Goal: Information Seeking & Learning: Learn about a topic

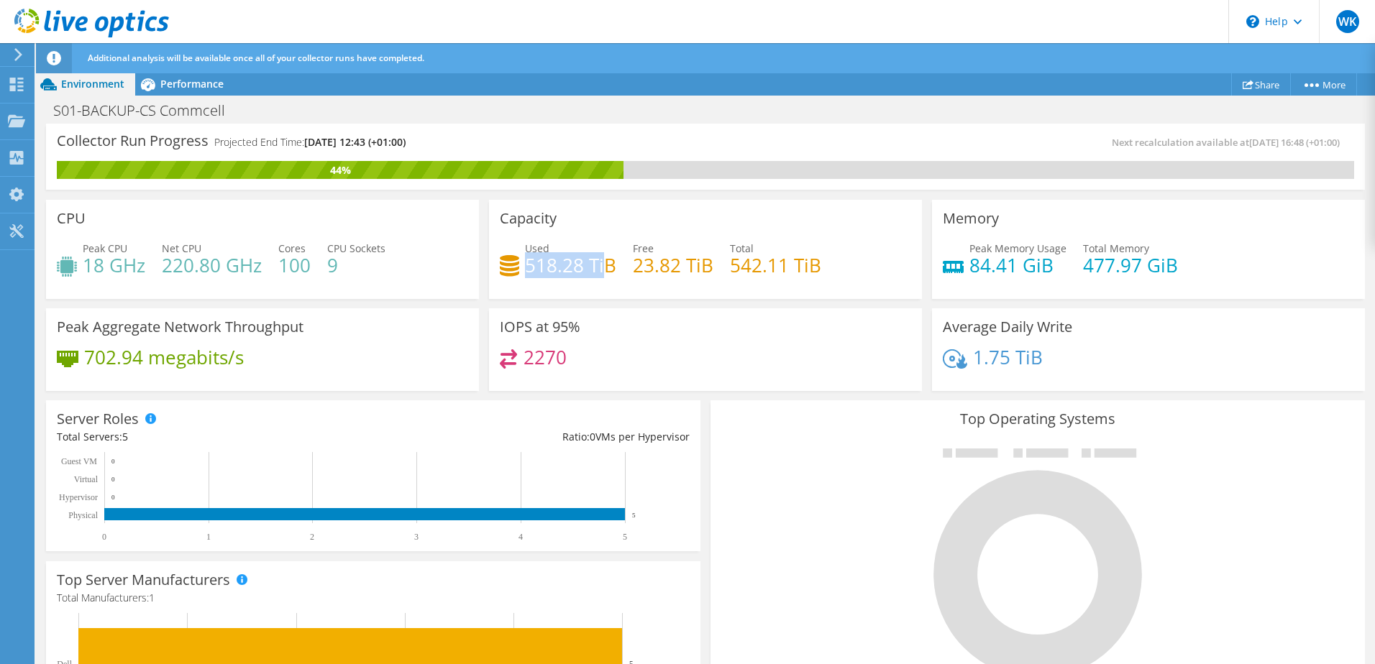
drag, startPoint x: 523, startPoint y: 265, endPoint x: 598, endPoint y: 265, distance: 74.8
click at [598, 265] on h4 "518.28 TiB" at bounding box center [570, 265] width 91 height 16
drag, startPoint x: 598, startPoint y: 265, endPoint x: 751, endPoint y: 269, distance: 153.2
click at [751, 269] on h4 "542.11 TiB" at bounding box center [775, 265] width 91 height 16
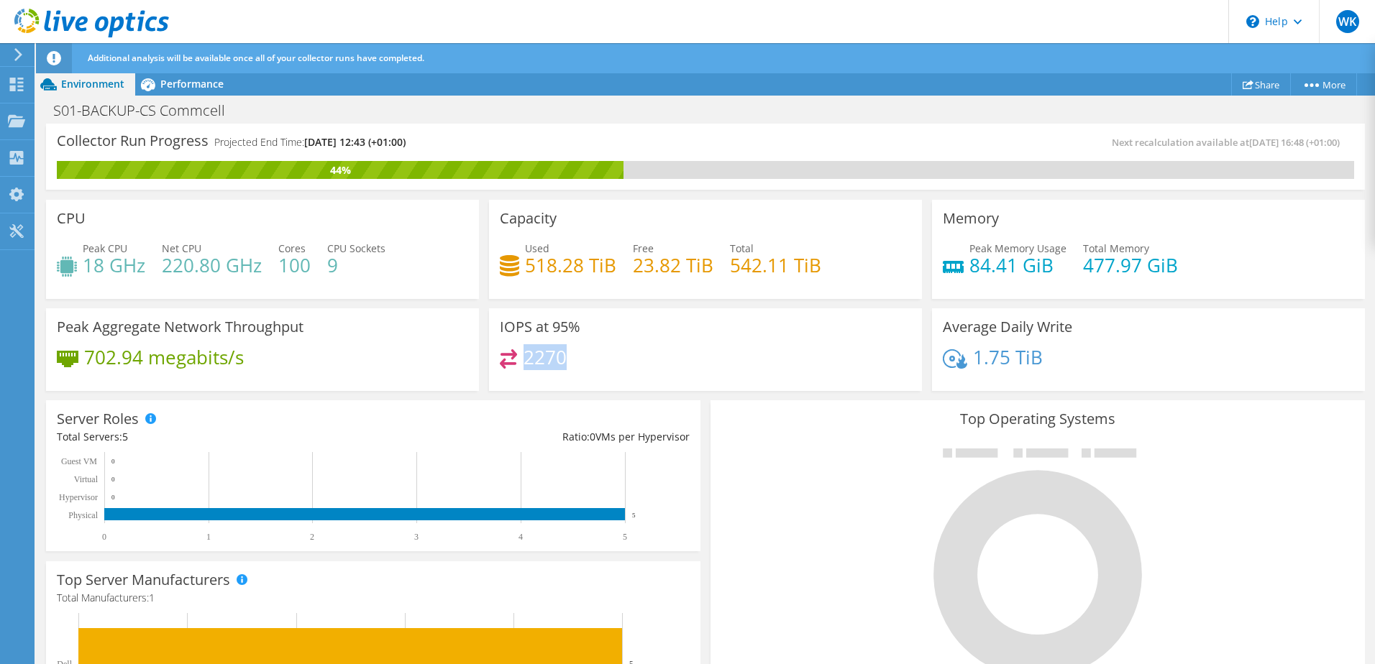
drag, startPoint x: 524, startPoint y: 357, endPoint x: 577, endPoint y: 358, distance: 52.5
click at [577, 358] on div "2270" at bounding box center [705, 364] width 411 height 31
click at [887, 325] on div "IOPS at 95% 2270" at bounding box center [705, 349] width 433 height 83
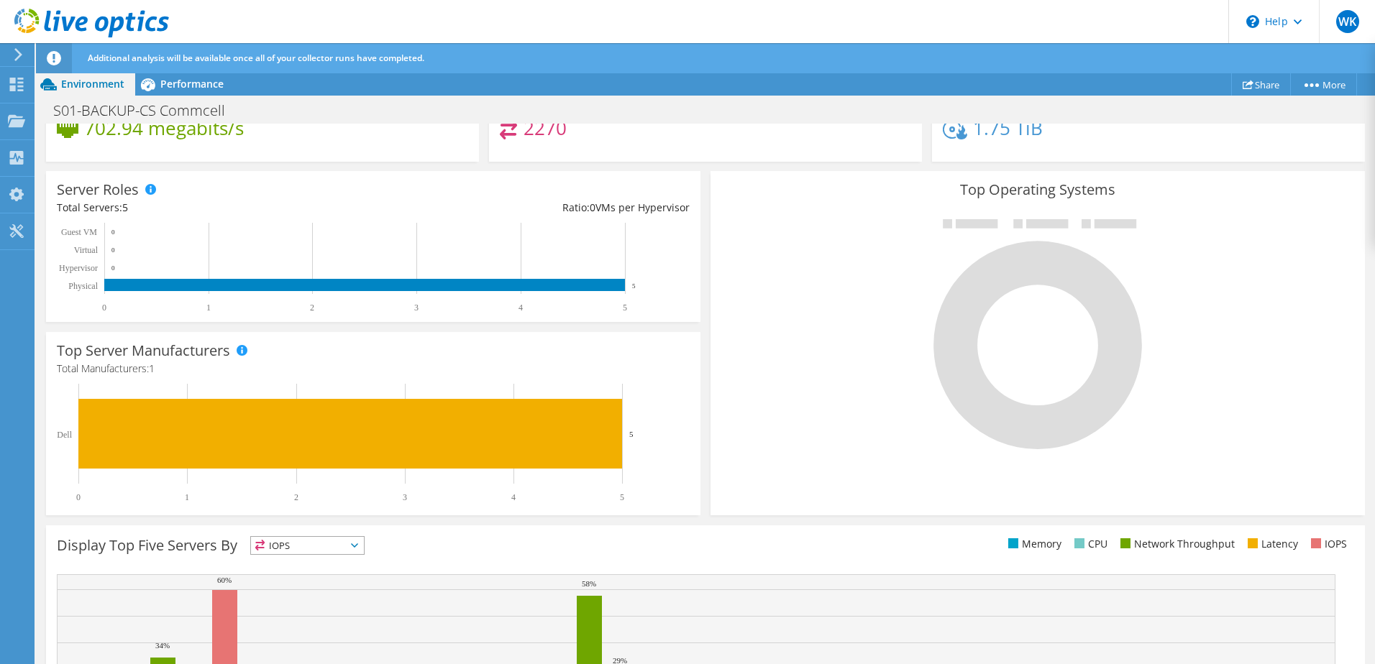
scroll to position [20, 0]
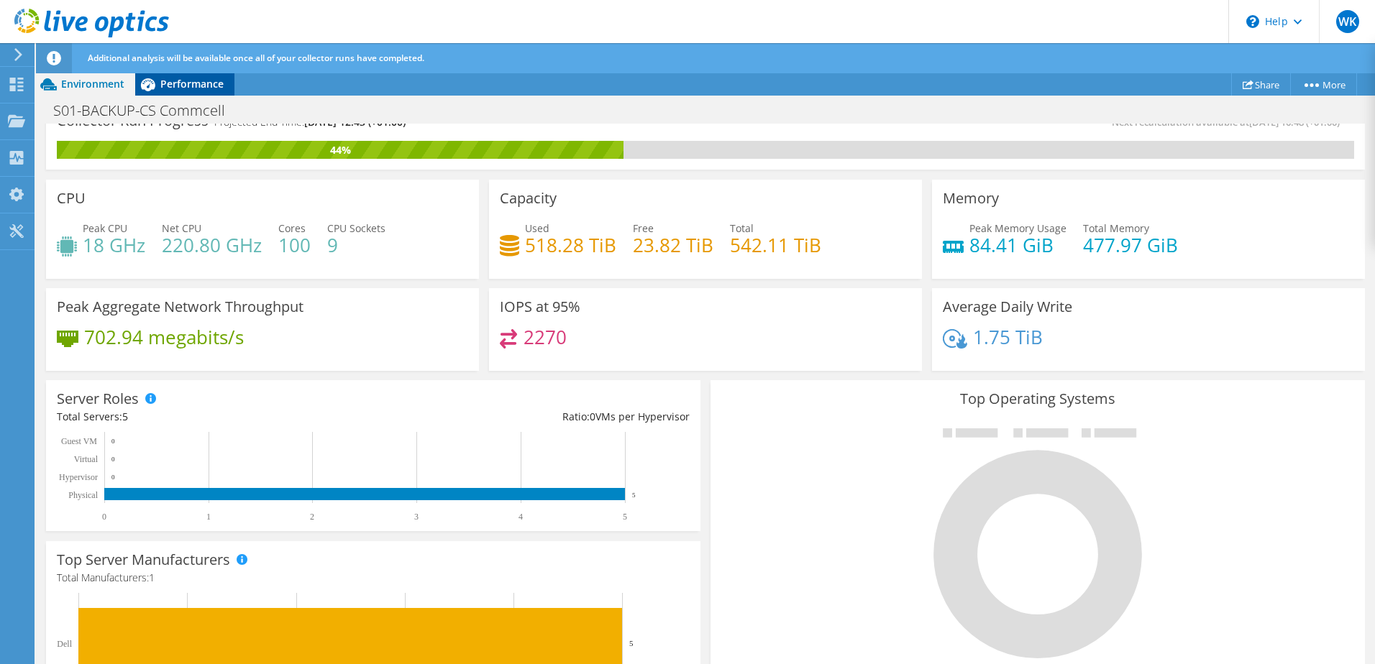
click at [188, 84] on span "Performance" at bounding box center [191, 84] width 63 height 14
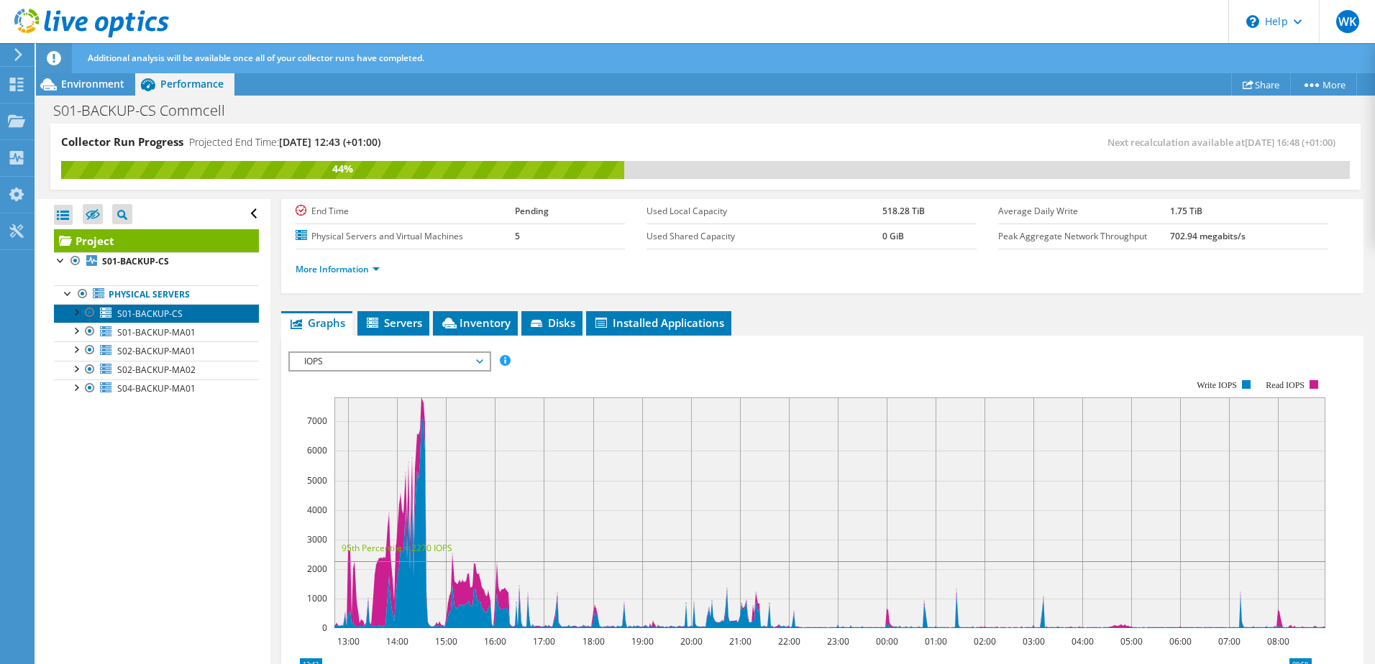
click at [182, 312] on link "S01-BACKUP-CS" at bounding box center [156, 313] width 205 height 19
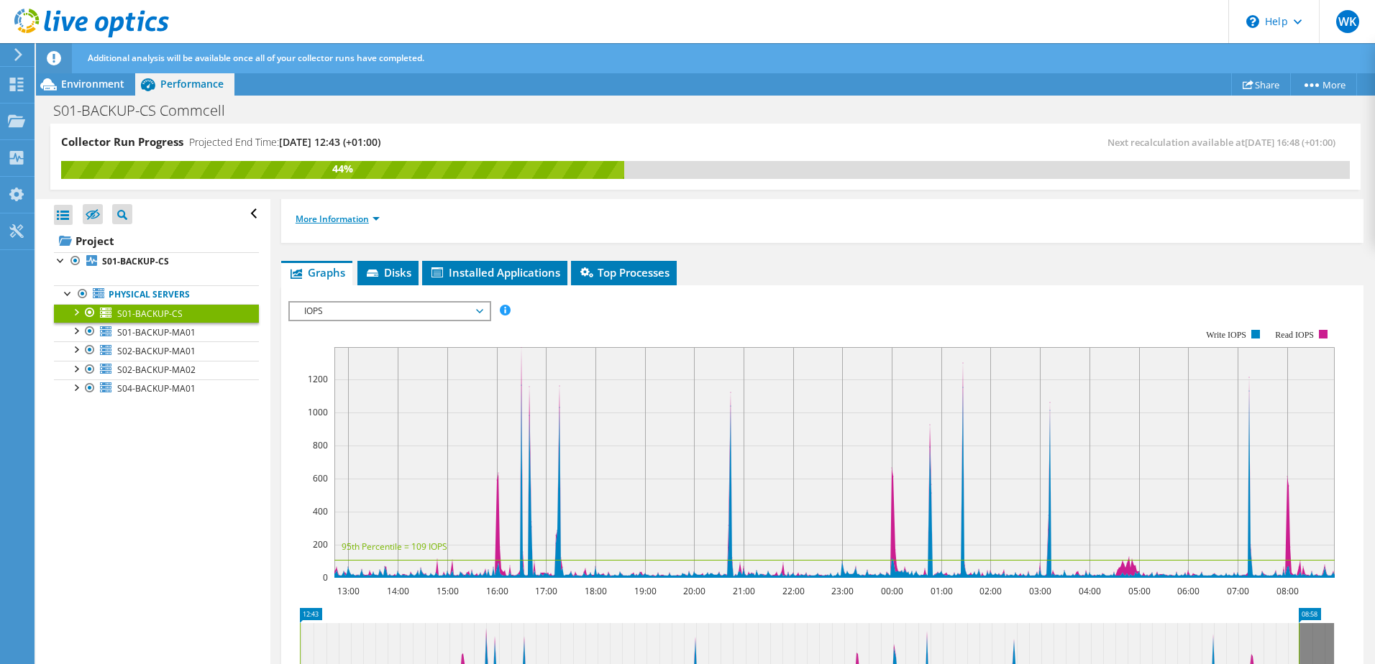
click at [349, 219] on link "More Information" at bounding box center [338, 219] width 84 height 12
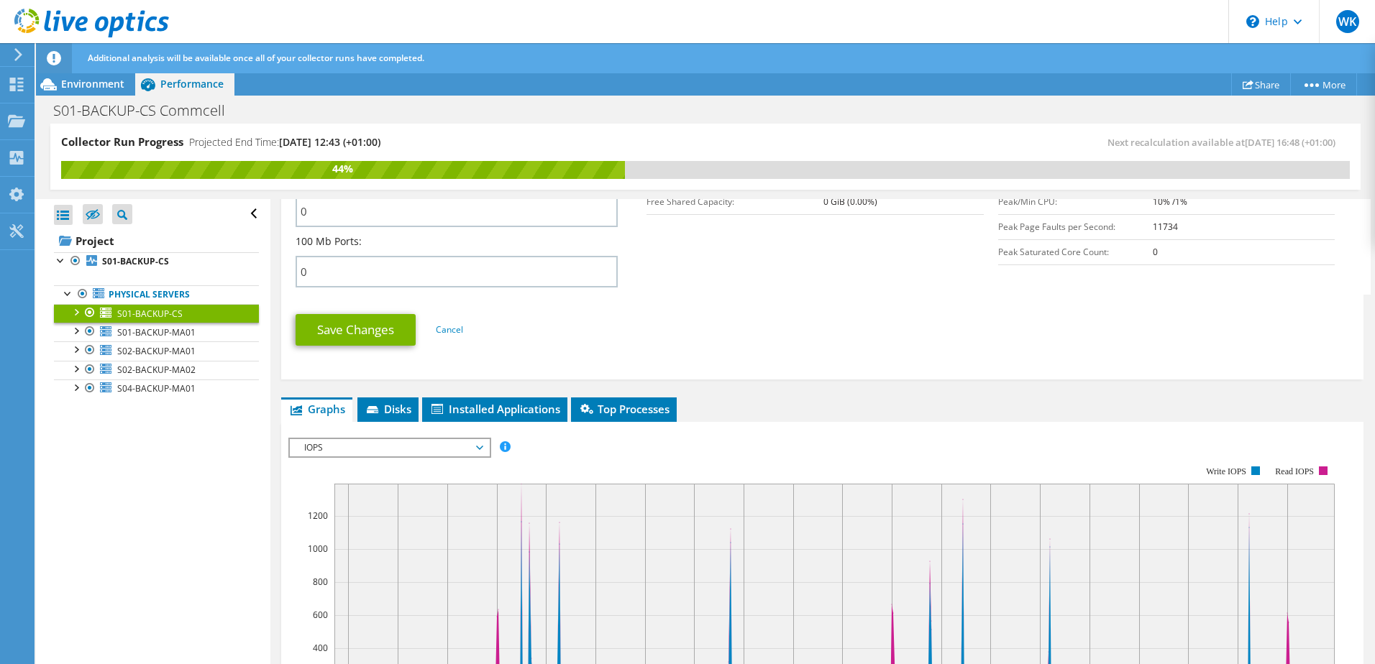
scroll to position [590, 0]
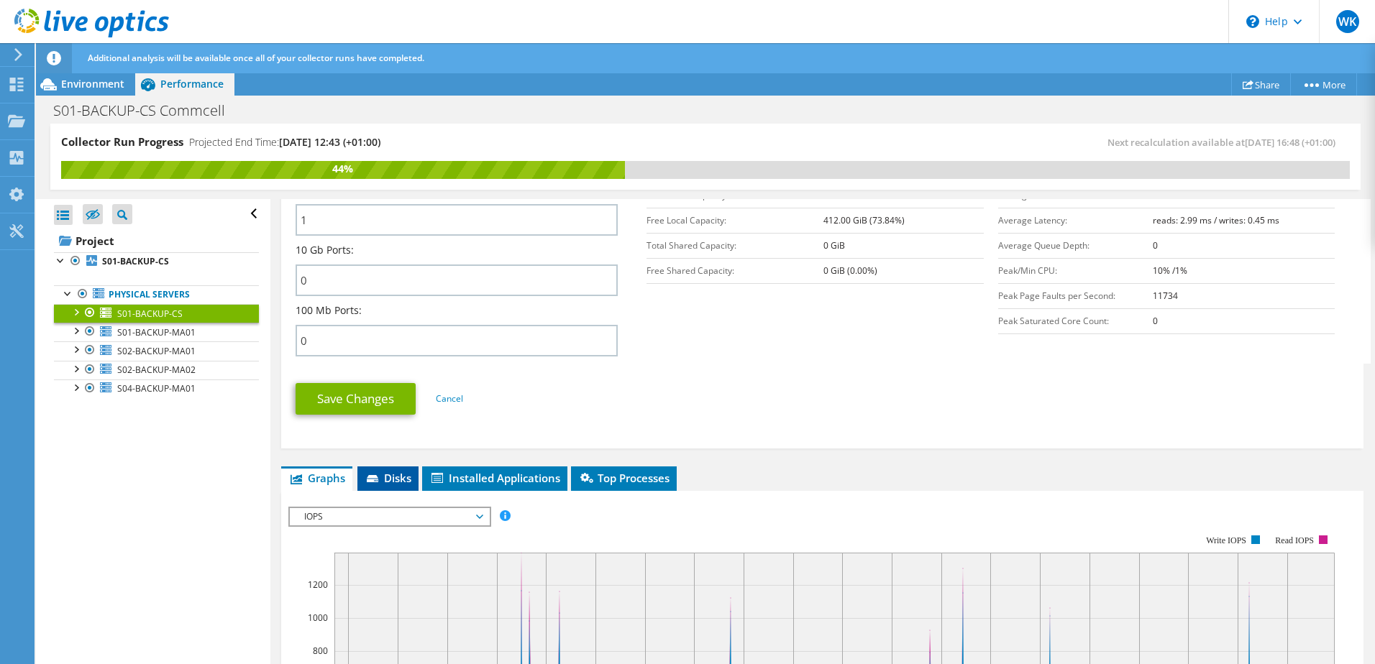
click at [382, 476] on span "Disks" at bounding box center [388, 478] width 47 height 14
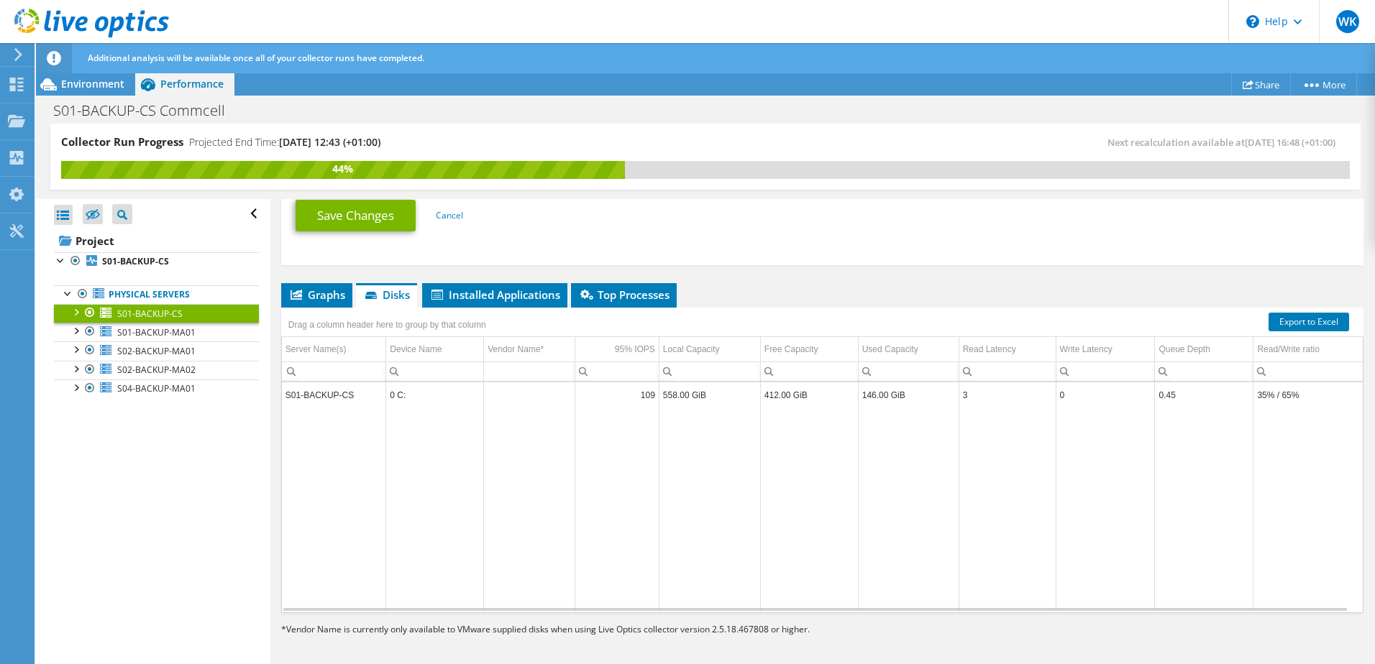
scroll to position [776, 0]
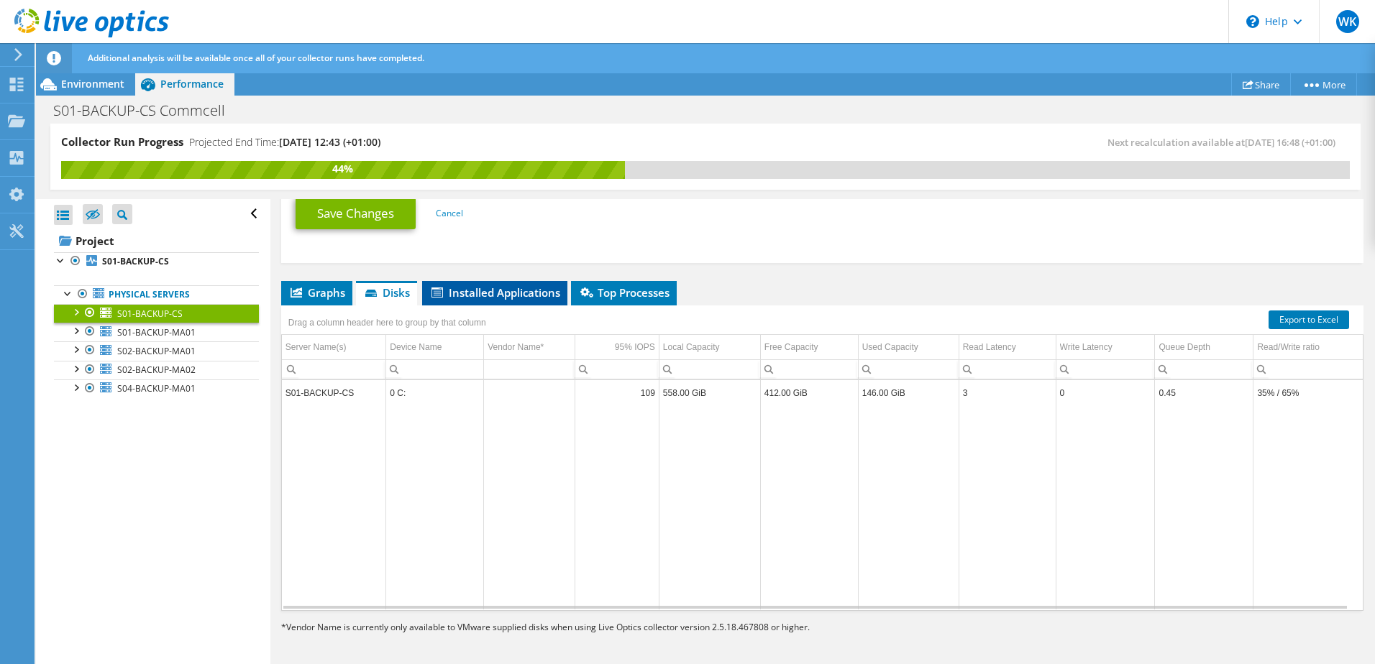
click at [490, 287] on span "Installed Applications" at bounding box center [494, 292] width 131 height 14
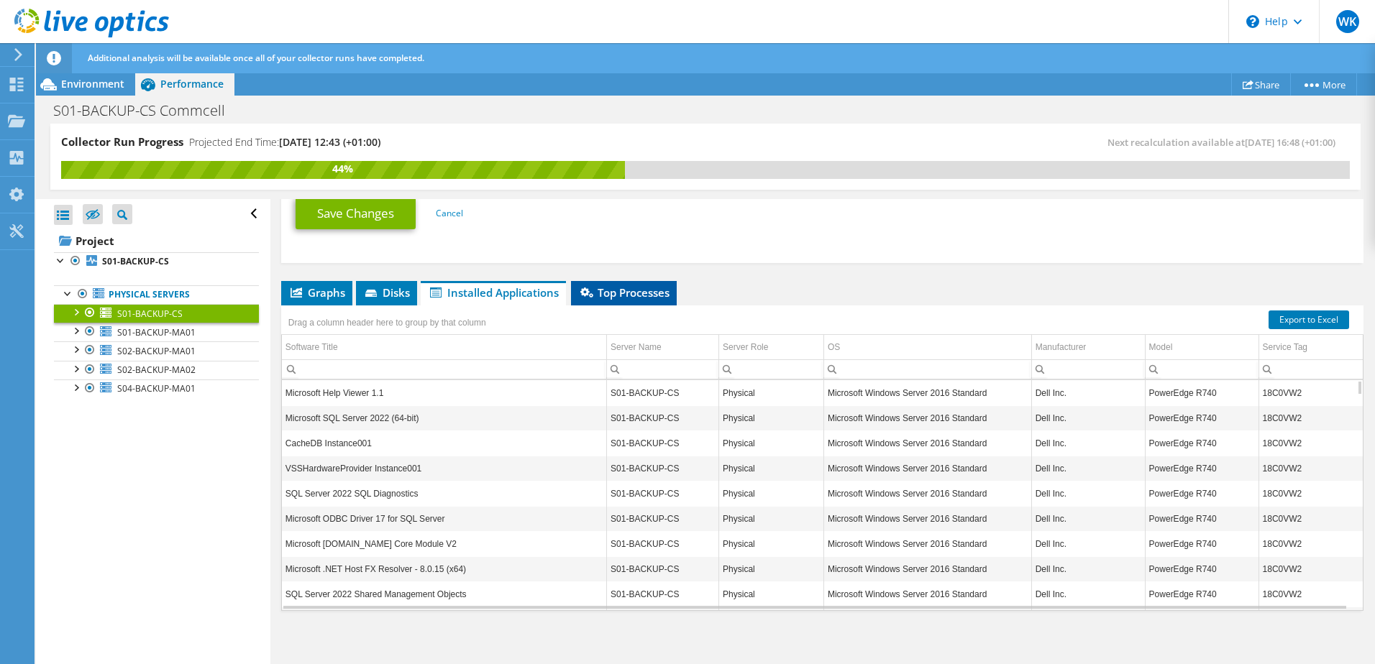
click at [635, 295] on span "Top Processes" at bounding box center [623, 292] width 91 height 14
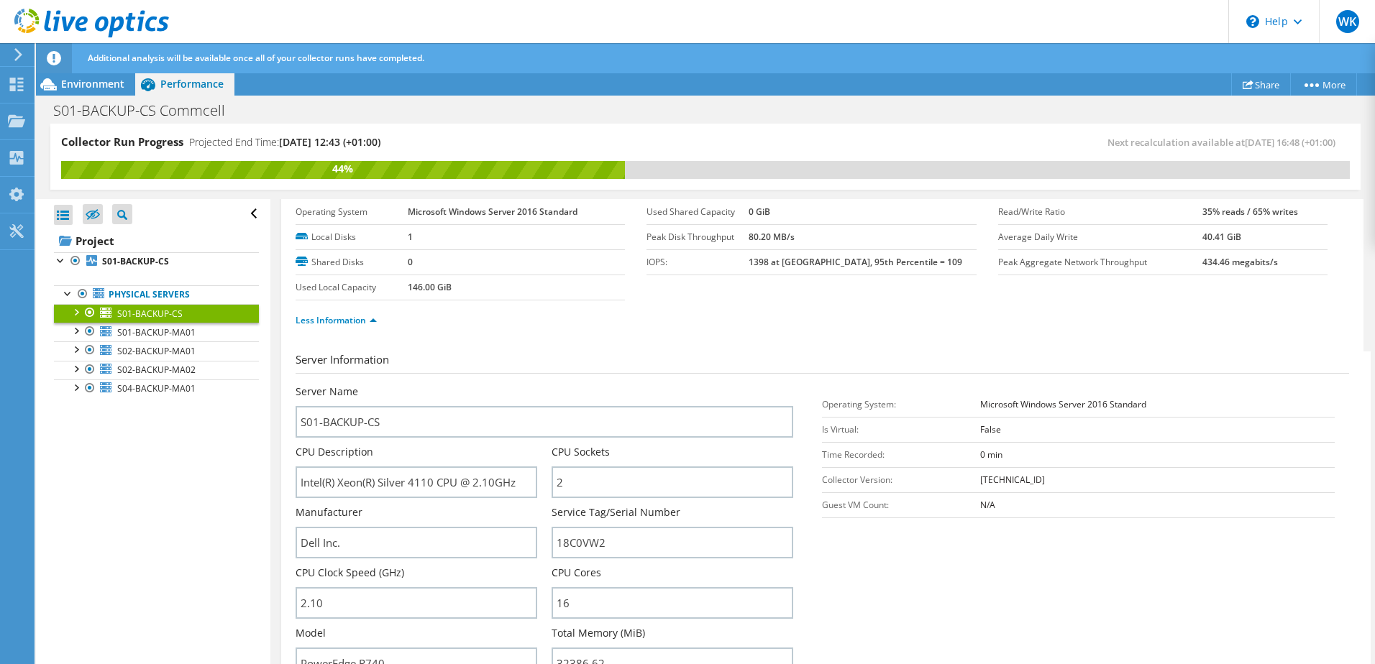
scroll to position [0, 0]
